Goal: Transaction & Acquisition: Purchase product/service

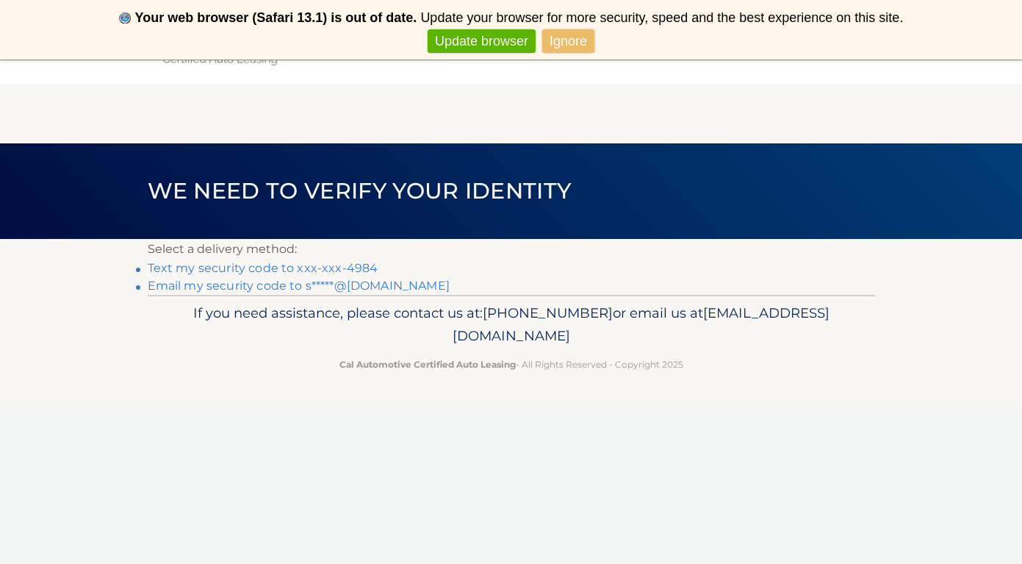
click at [252, 269] on link "Text my security code to xxx-xxx-4984" at bounding box center [263, 268] width 231 height 14
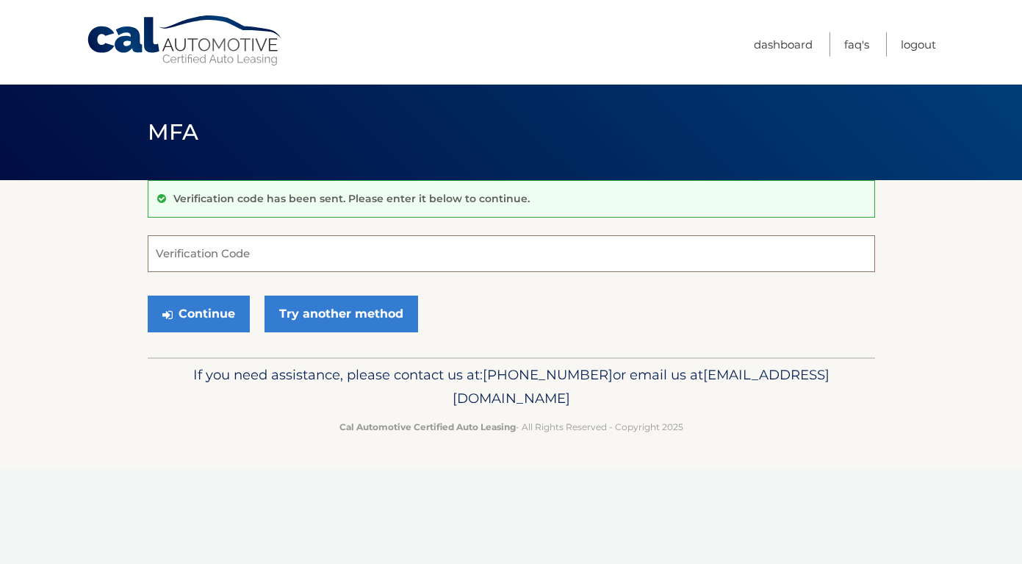
click at [244, 260] on input "Verification Code" at bounding box center [511, 253] width 727 height 37
type input "929543"
click at [203, 315] on button "Continue" at bounding box center [199, 313] width 102 height 37
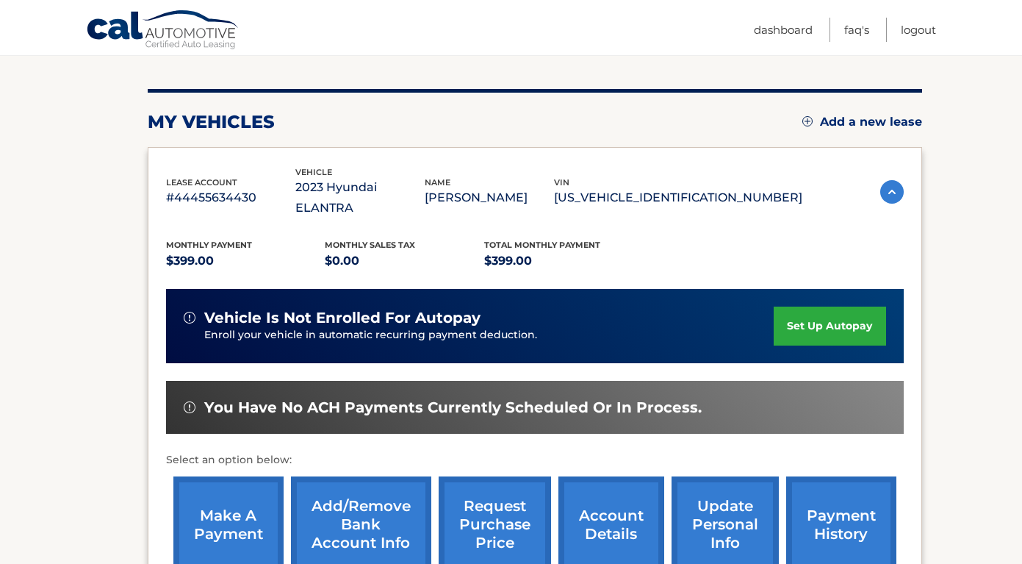
scroll to position [162, 0]
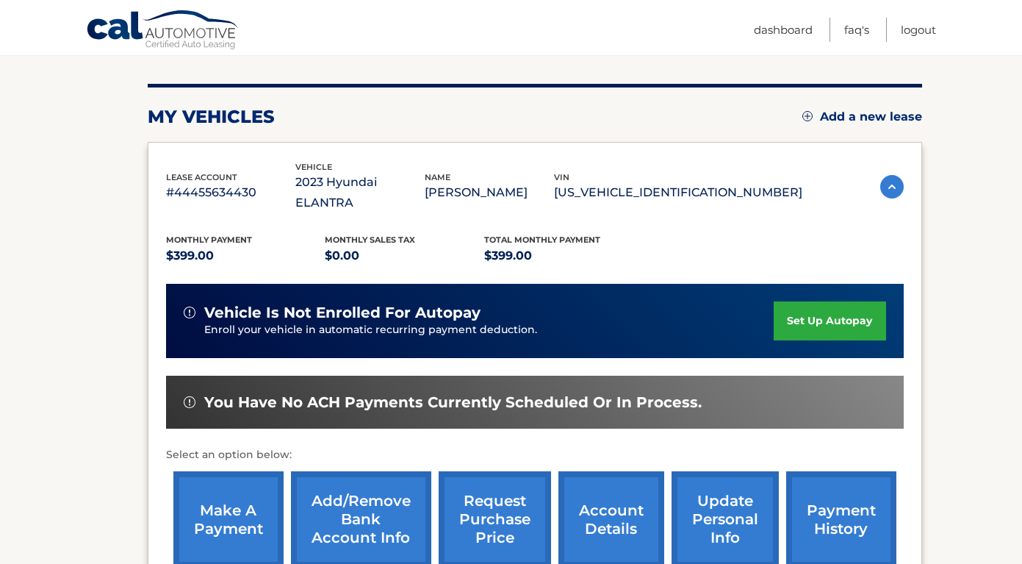
click at [215, 487] on link "make a payment" at bounding box center [228, 519] width 110 height 96
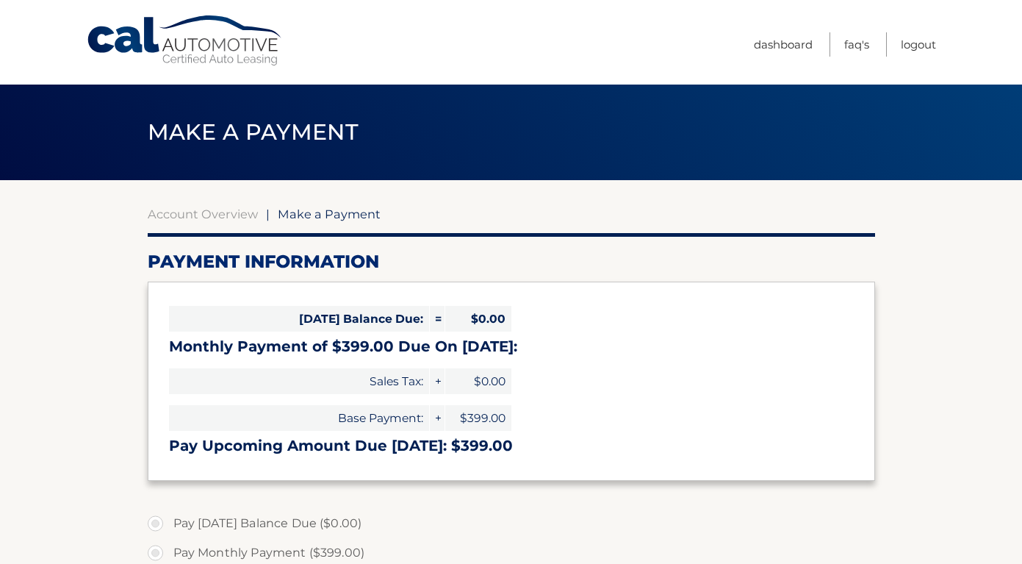
select select "MTc2MmRmNzUtNTQzZC00MDRkLTg0NTYtMTNmMzFmODBmYmVi"
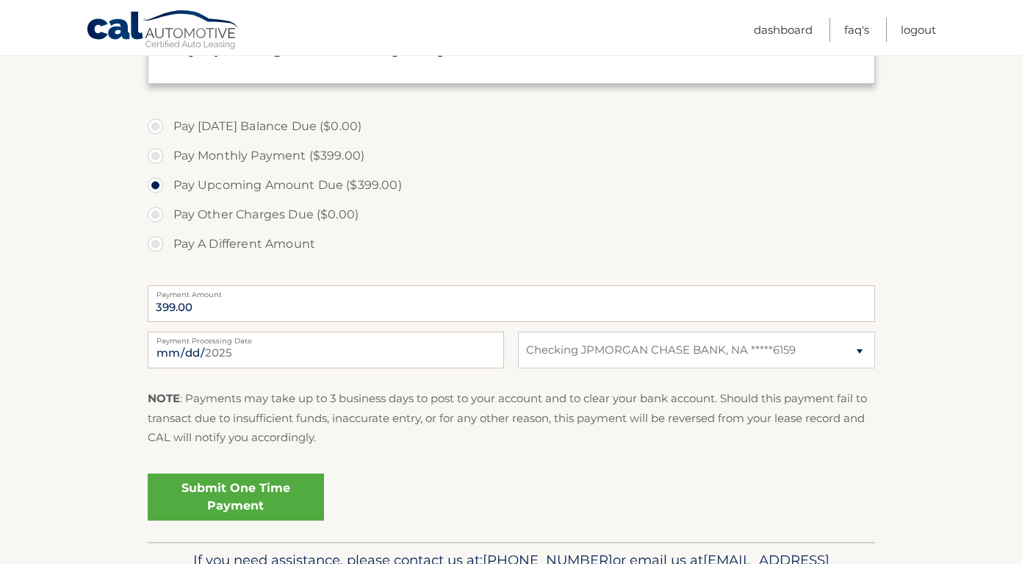
scroll to position [396, 0]
click at [215, 497] on link "Submit One Time Payment" at bounding box center [236, 497] width 176 height 47
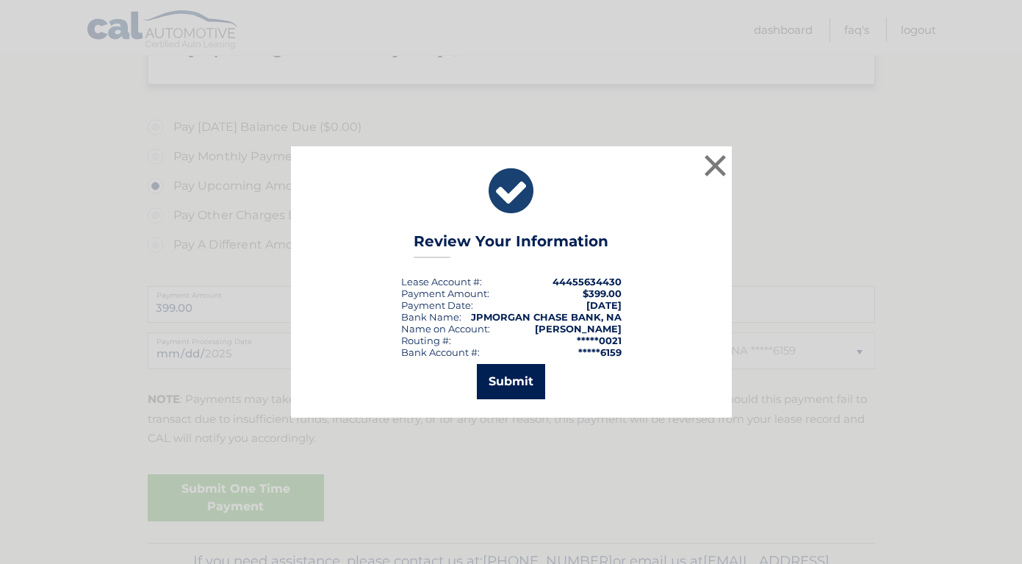
click at [505, 388] on button "Submit" at bounding box center [511, 381] width 68 height 35
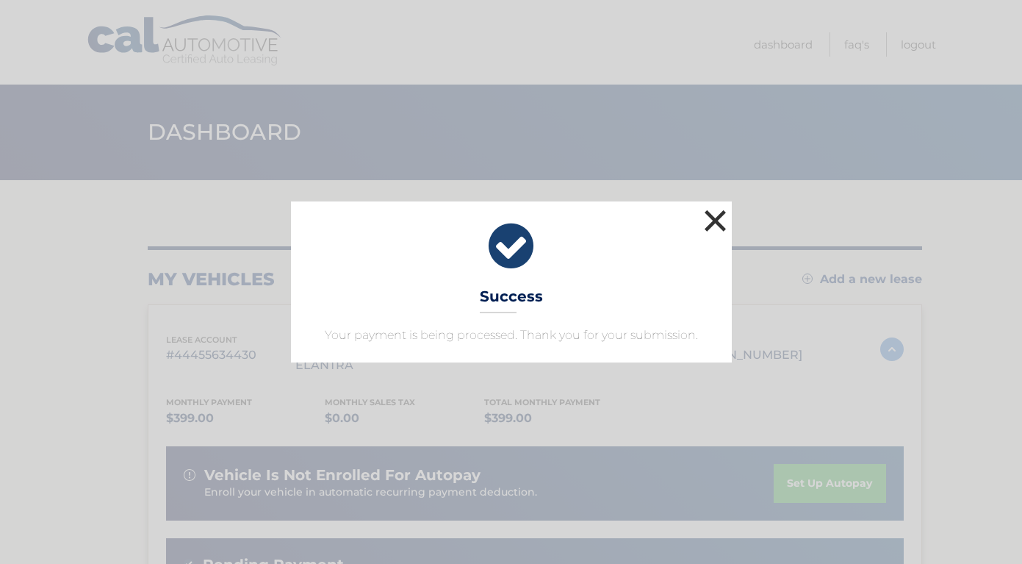
click at [709, 217] on button "×" at bounding box center [715, 220] width 29 height 29
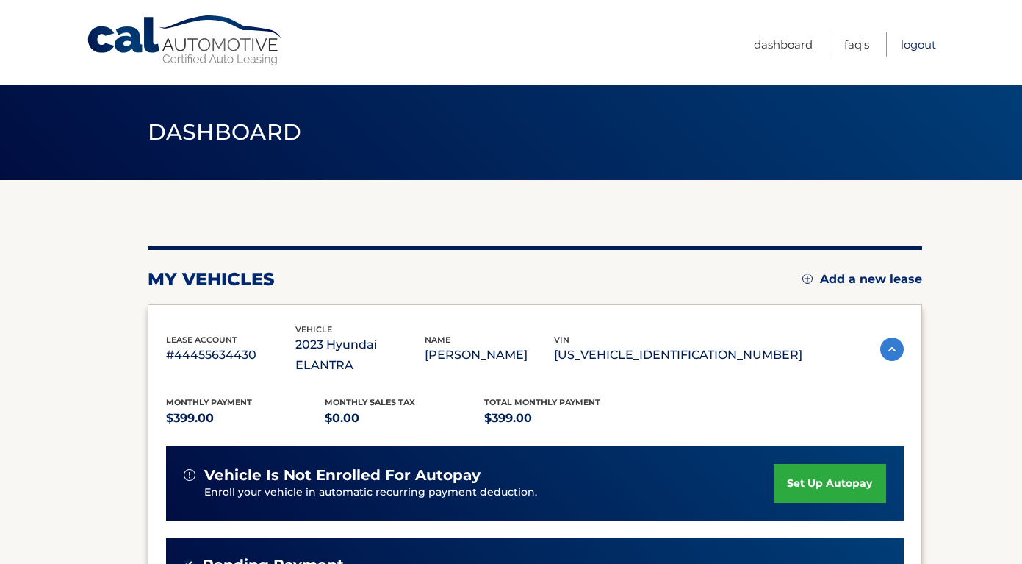
click at [908, 45] on link "Logout" at bounding box center [918, 44] width 35 height 24
